Goal: Task Accomplishment & Management: Manage account settings

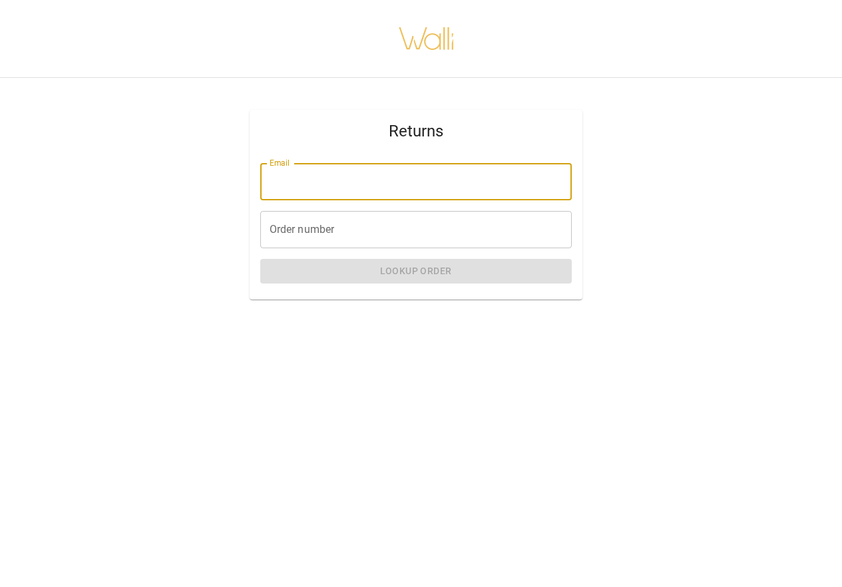
click at [357, 186] on input "Email" at bounding box center [416, 181] width 312 height 37
type input "**********"
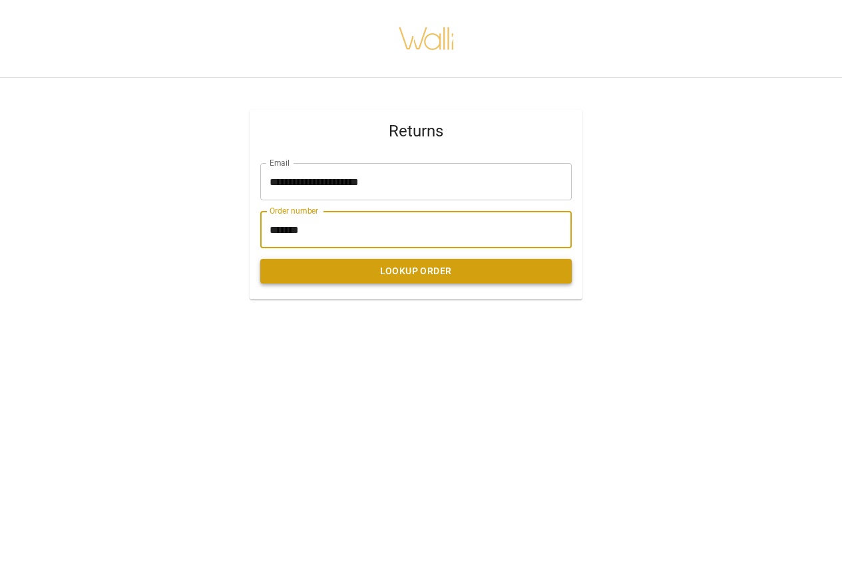
type input "*******"
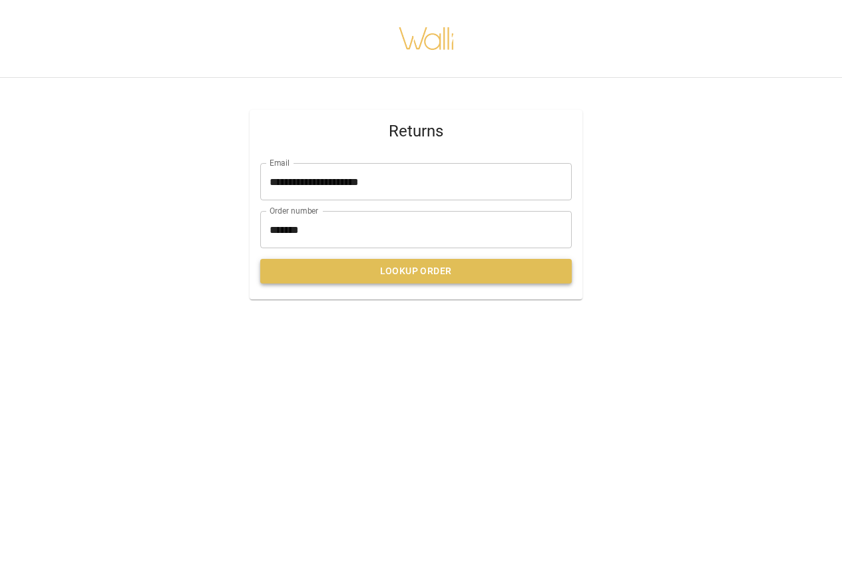
click at [320, 270] on button "Lookup Order" at bounding box center [416, 271] width 312 height 25
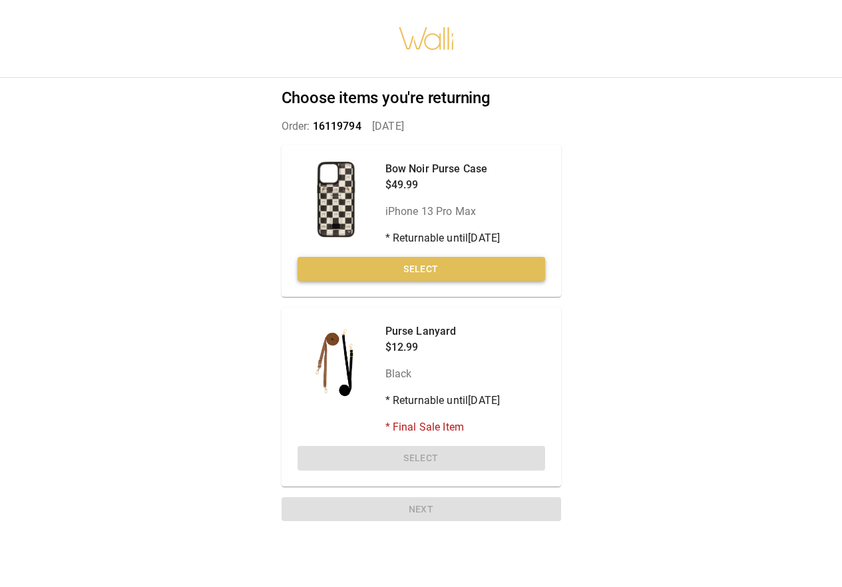
click at [423, 266] on button "Select" at bounding box center [422, 269] width 248 height 25
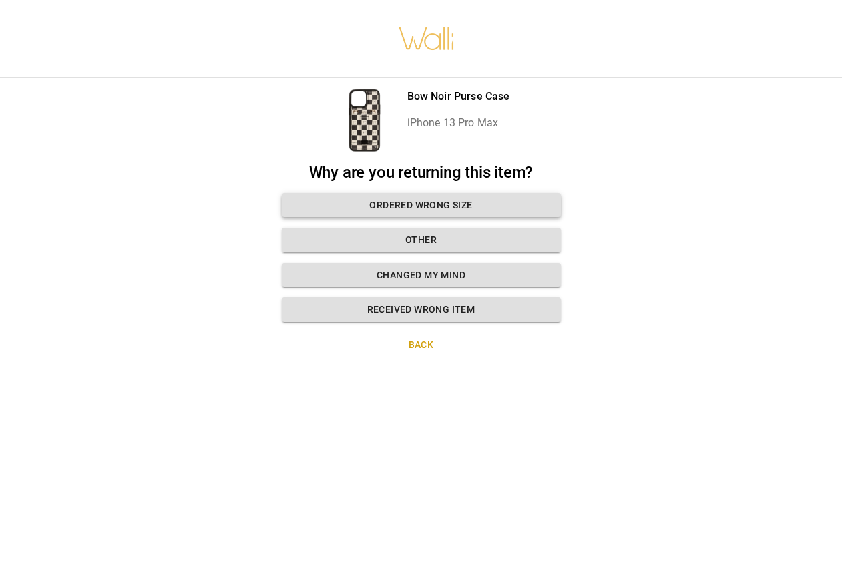
click at [375, 203] on button "Ordered wrong size" at bounding box center [422, 205] width 280 height 25
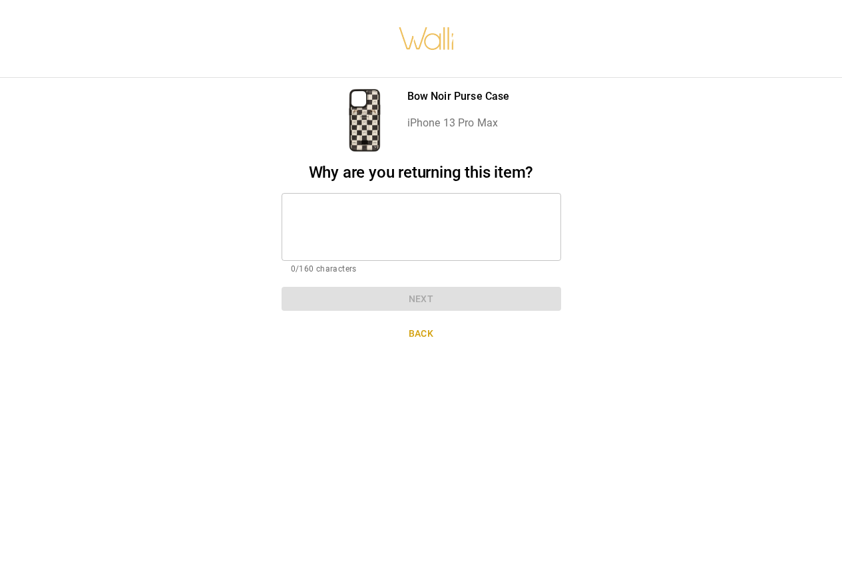
drag, startPoint x: 297, startPoint y: 224, endPoint x: 304, endPoint y: 225, distance: 6.8
click at [298, 224] on textarea at bounding box center [421, 227] width 261 height 46
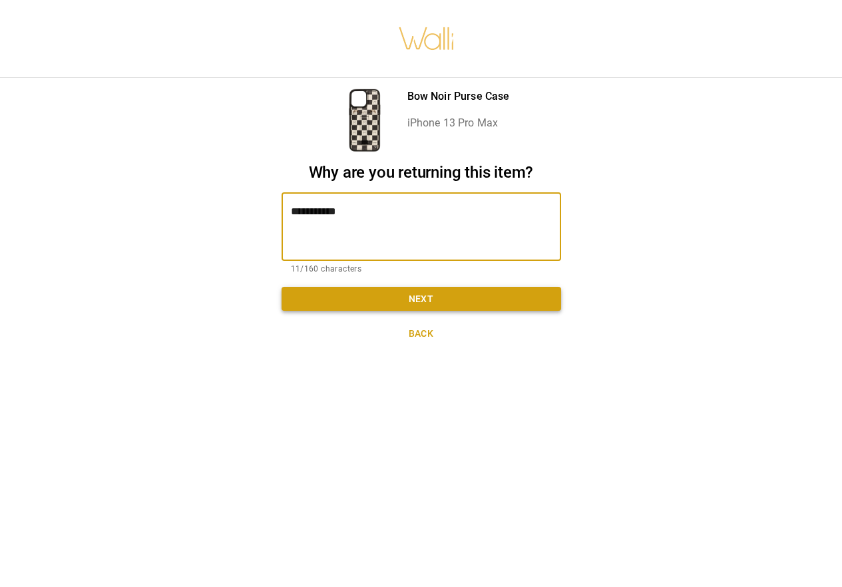
type textarea "**********"
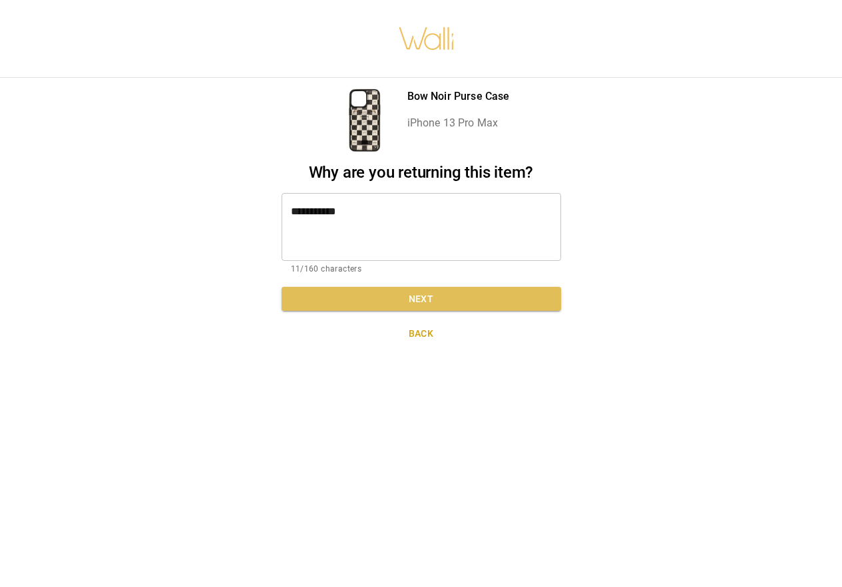
click at [381, 287] on button "Next" at bounding box center [422, 299] width 280 height 25
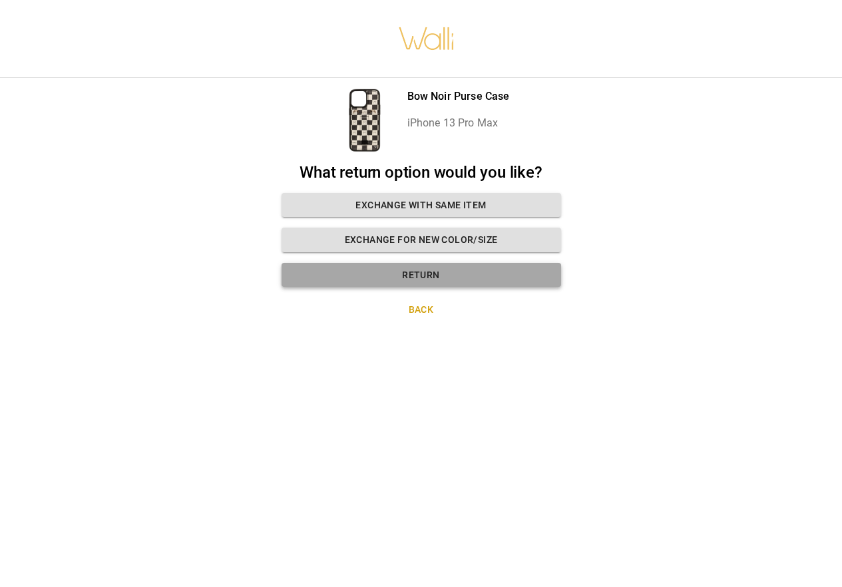
click at [337, 272] on button "Return" at bounding box center [422, 275] width 280 height 25
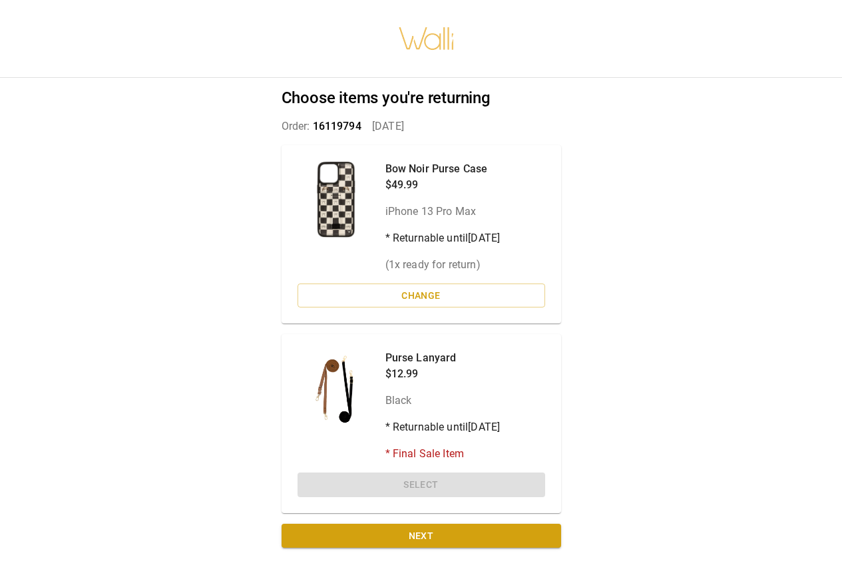
scroll to position [10, 0]
click at [312, 524] on button "Next" at bounding box center [422, 536] width 280 height 25
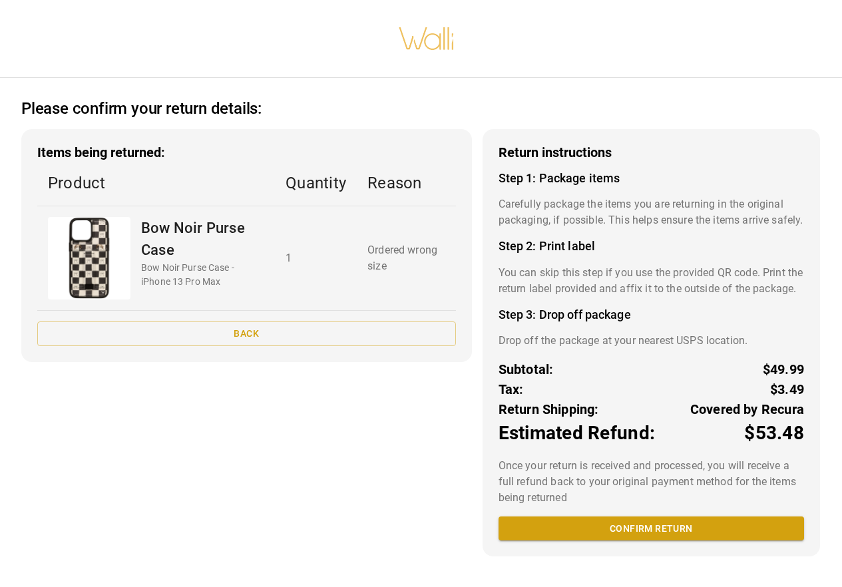
scroll to position [11, 0]
click at [527, 533] on button "Confirm return" at bounding box center [652, 529] width 306 height 25
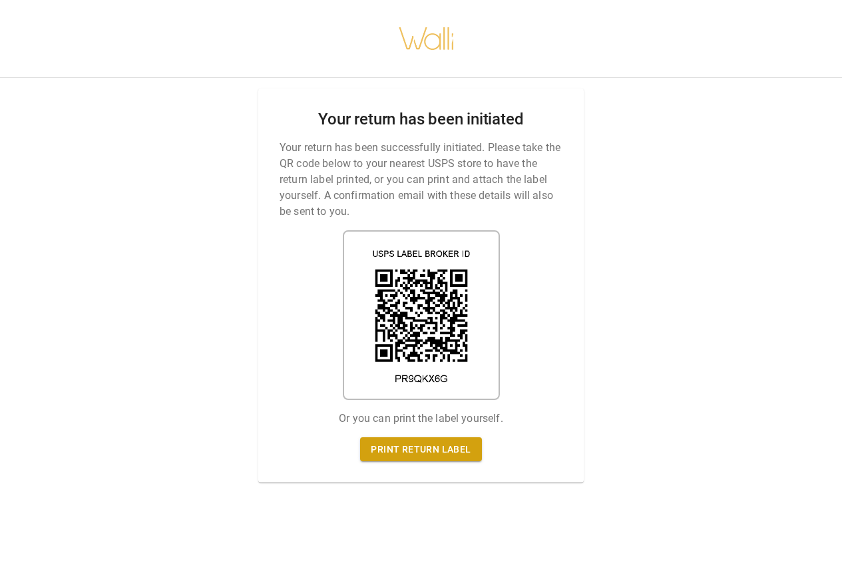
scroll to position [10, 0]
click at [385, 443] on link "Print return label" at bounding box center [420, 449] width 121 height 25
click at [419, 437] on link "Print return label" at bounding box center [420, 449] width 121 height 25
